Goal: Information Seeking & Learning: Learn about a topic

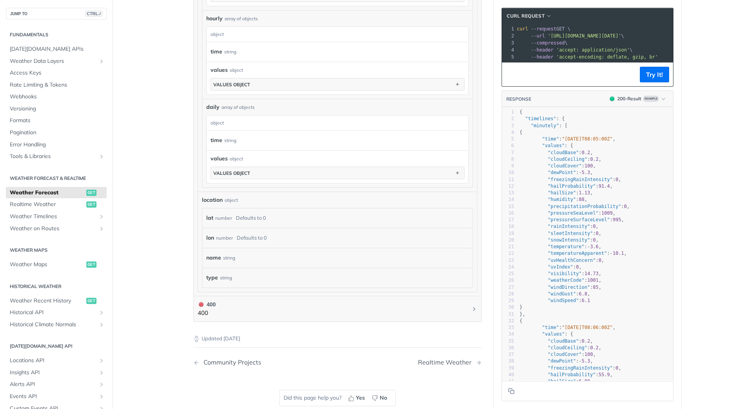
scroll to position [581, 0]
click at [251, 261] on div "name string" at bounding box center [333, 257] width 255 height 12
click at [229, 198] on div "object" at bounding box center [231, 198] width 13 height 7
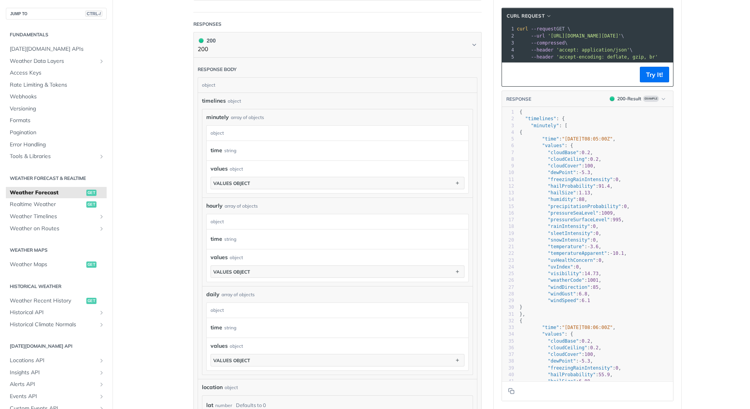
scroll to position [394, 0]
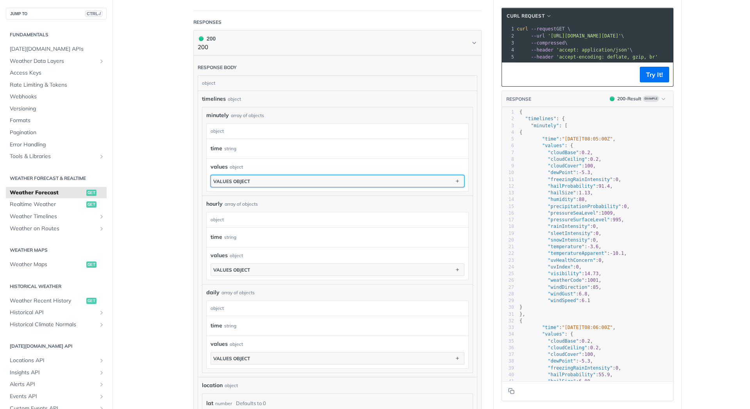
click at [253, 186] on button "values object" at bounding box center [337, 181] width 253 height 12
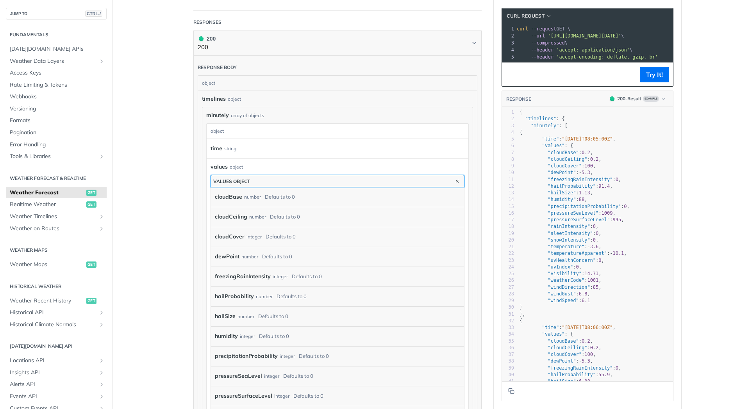
click at [265, 185] on button "values object" at bounding box center [337, 181] width 253 height 12
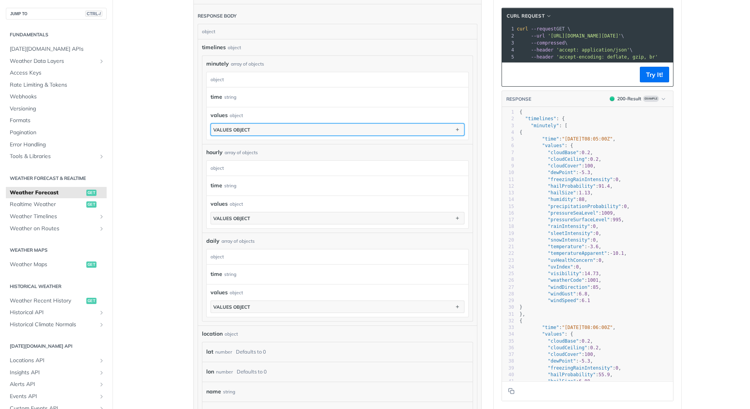
scroll to position [444, 0]
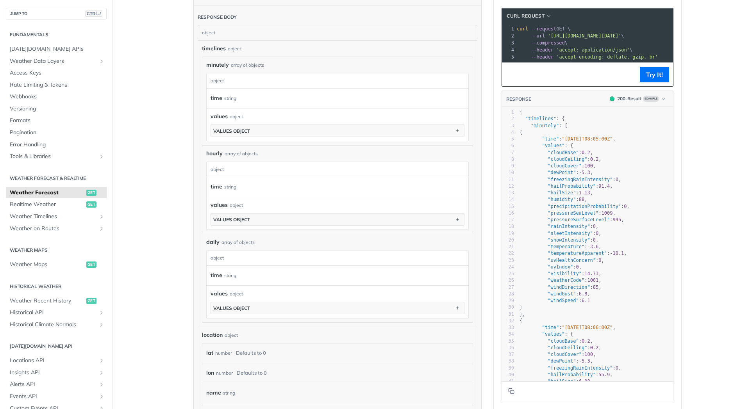
click at [278, 228] on div "values object values object" at bounding box center [338, 213] width 262 height 33
click at [274, 223] on button "values object" at bounding box center [337, 220] width 253 height 12
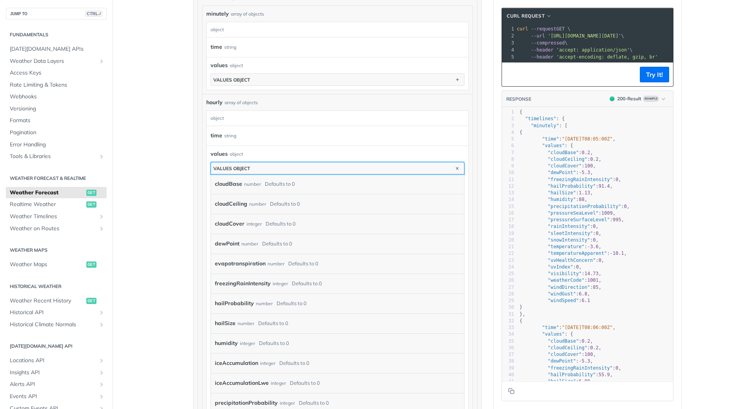
scroll to position [501, 0]
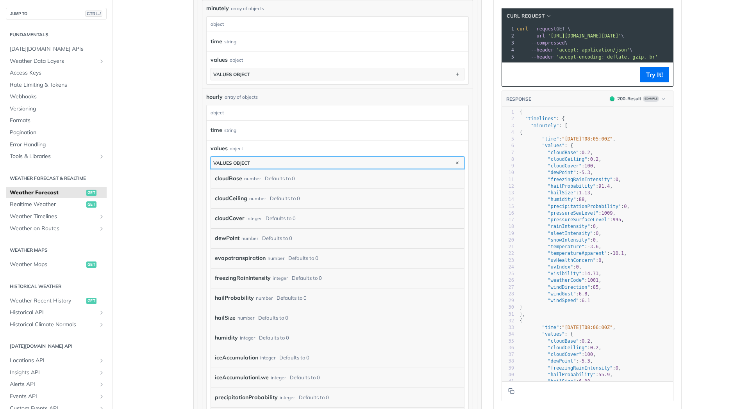
click at [308, 162] on button "values object" at bounding box center [337, 163] width 253 height 12
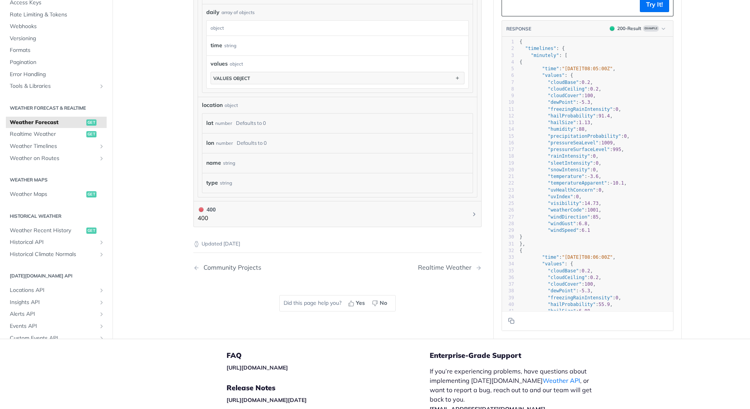
scroll to position [745, 0]
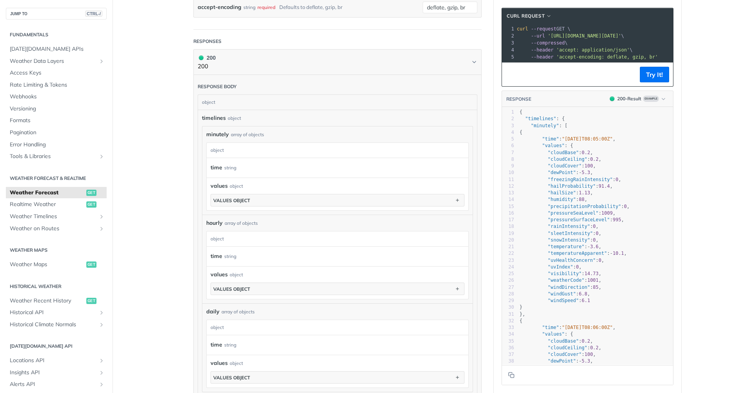
scroll to position [375, 0]
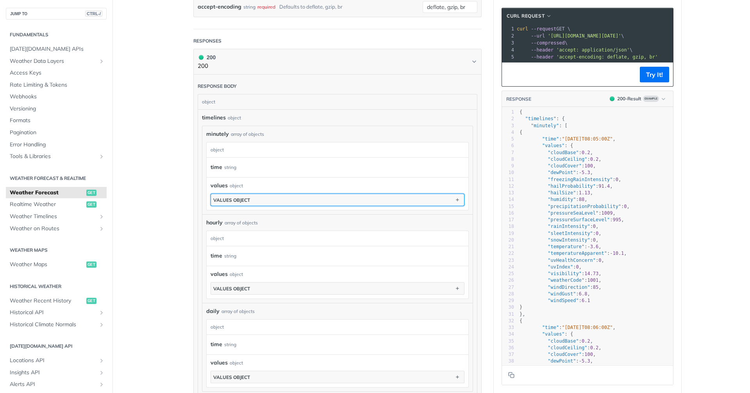
click at [289, 200] on button "values object" at bounding box center [337, 200] width 253 height 12
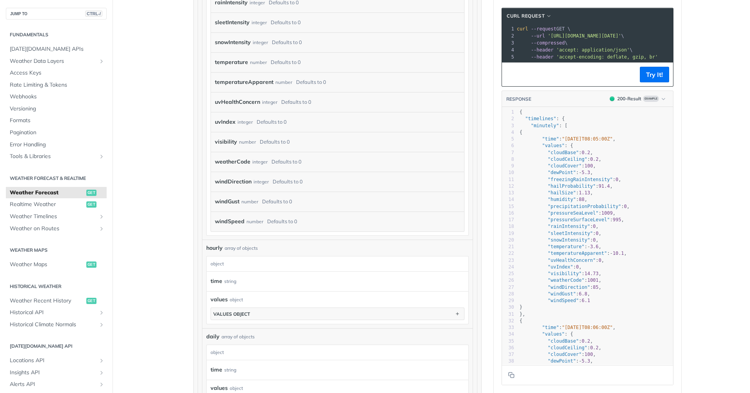
scroll to position [799, 0]
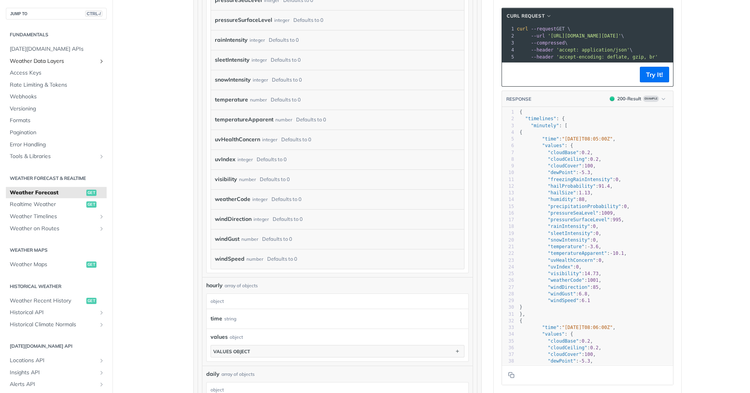
click at [66, 59] on span "Weather Data Layers" at bounding box center [53, 61] width 87 height 8
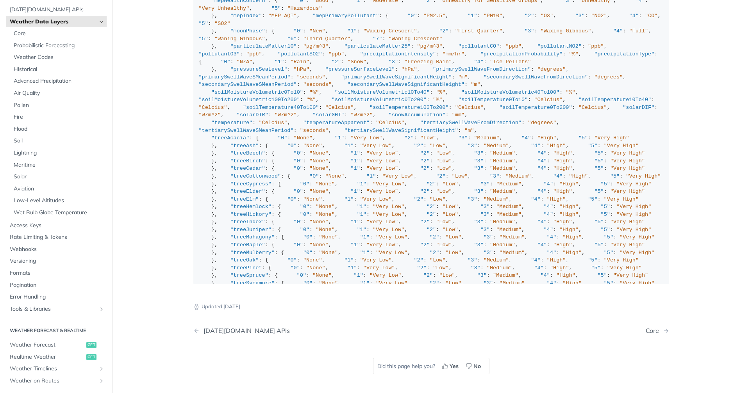
scroll to position [862, 0]
click at [35, 276] on span "Formats" at bounding box center [57, 273] width 95 height 8
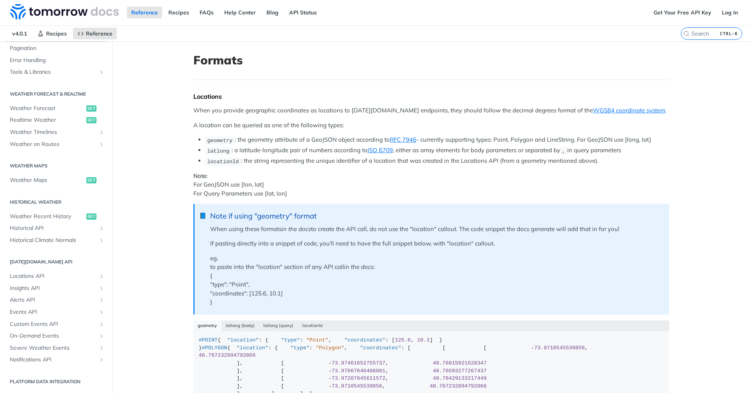
scroll to position [71, 0]
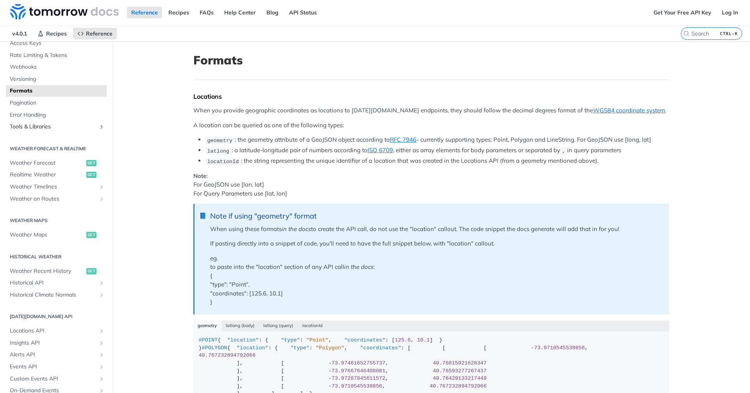
click at [52, 127] on span "Tools & Libraries" at bounding box center [53, 127] width 87 height 8
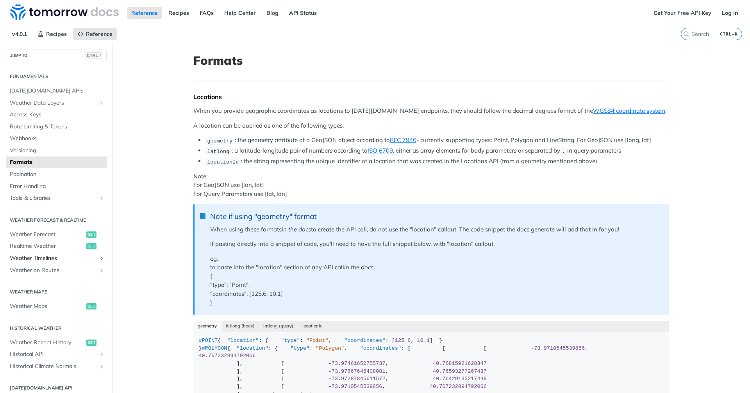
click at [55, 257] on span "Weather Timelines" at bounding box center [53, 259] width 87 height 8
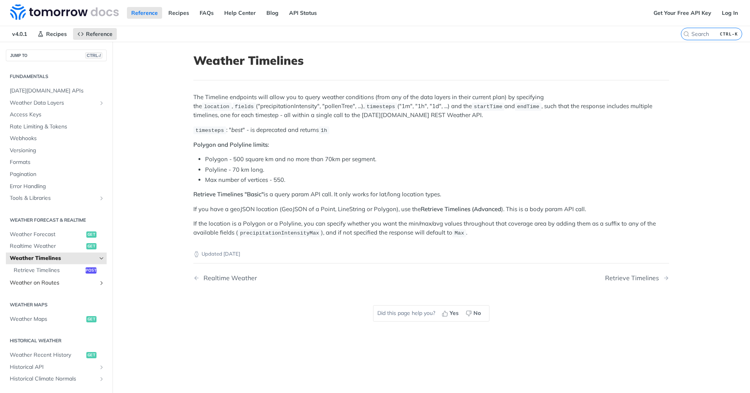
click at [47, 282] on span "Weather on Routes" at bounding box center [53, 283] width 87 height 8
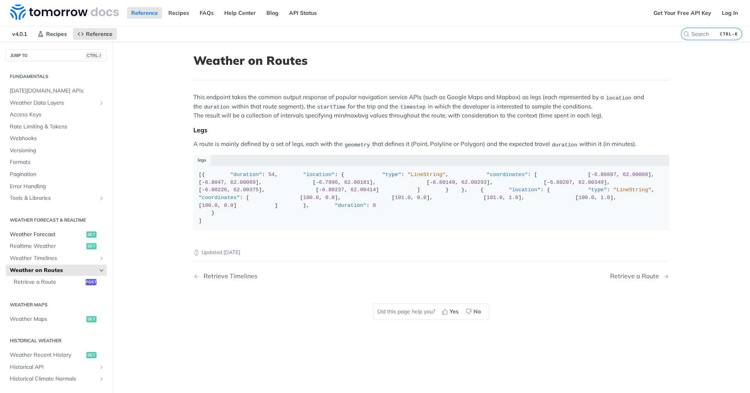
click at [45, 233] on span "Weather Forecast" at bounding box center [47, 235] width 75 height 8
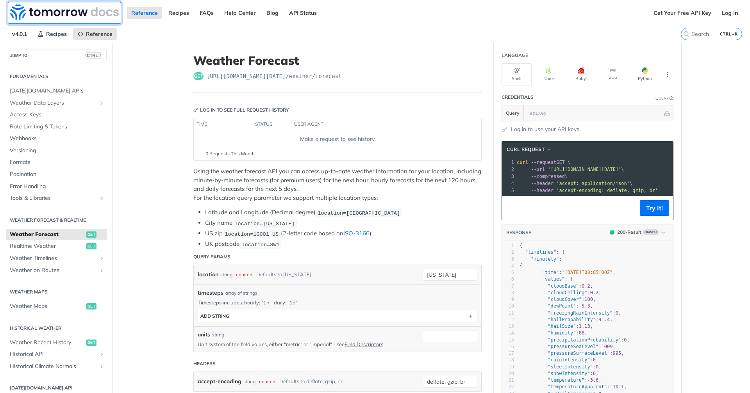
click at [78, 11] on img at bounding box center [64, 12] width 109 height 16
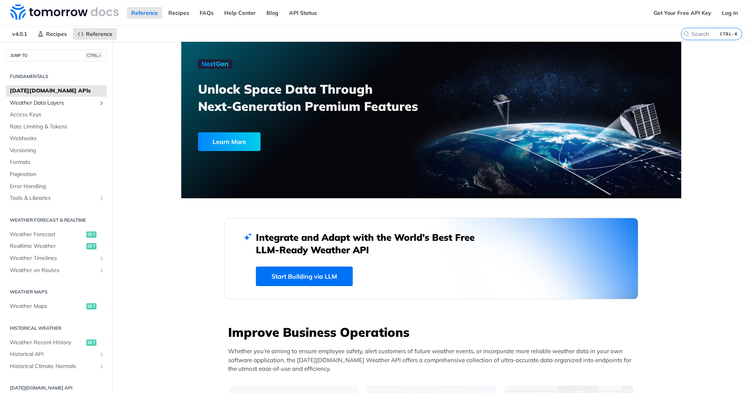
click at [57, 102] on span "Weather Data Layers" at bounding box center [53, 103] width 87 height 8
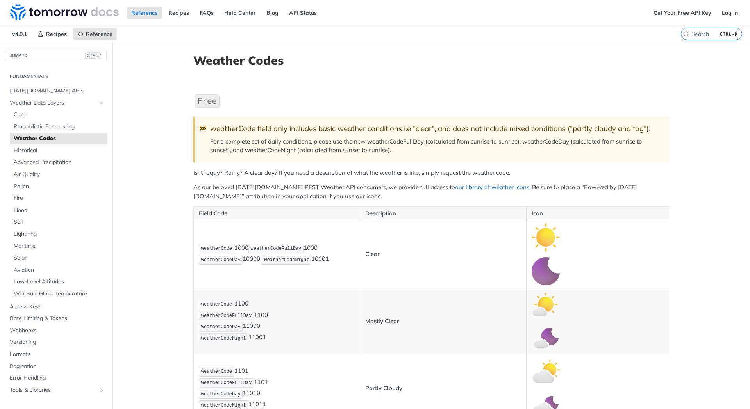
click at [455, 191] on link "our library of weather icons" at bounding box center [492, 187] width 74 height 7
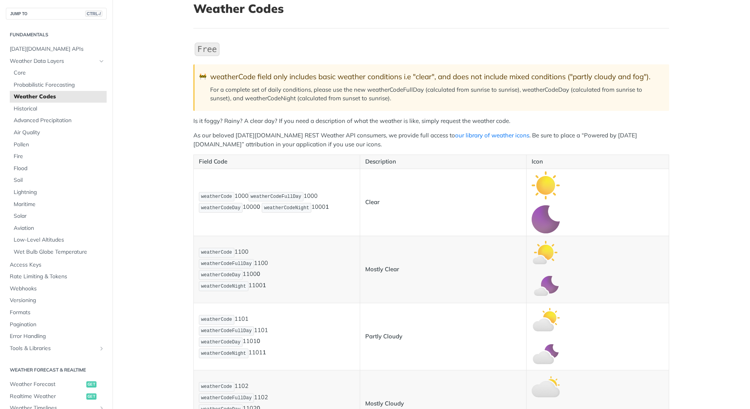
scroll to position [52, 0]
